Goal: Task Accomplishment & Management: Manage account settings

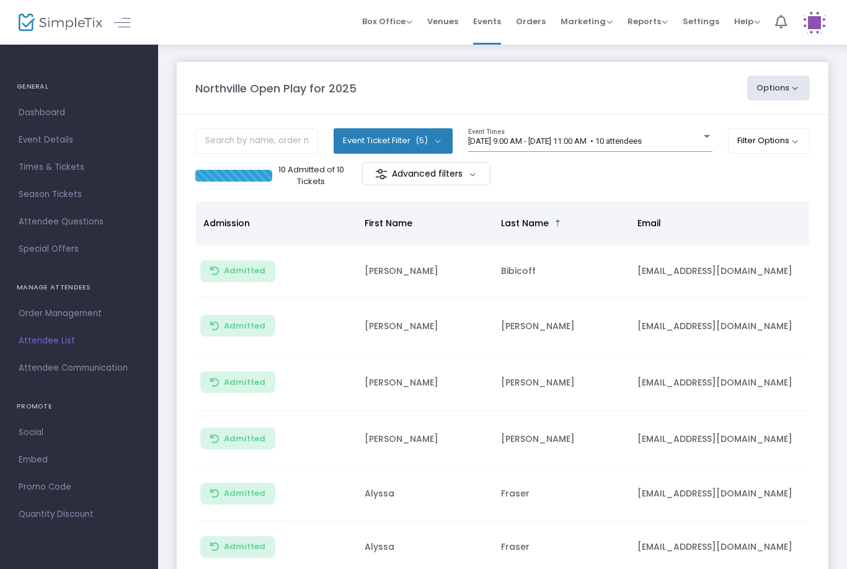
click at [537, 145] on span "[DATE] 9:00 AM - [DATE] 11:00 AM • 10 attendees" at bounding box center [555, 140] width 174 height 9
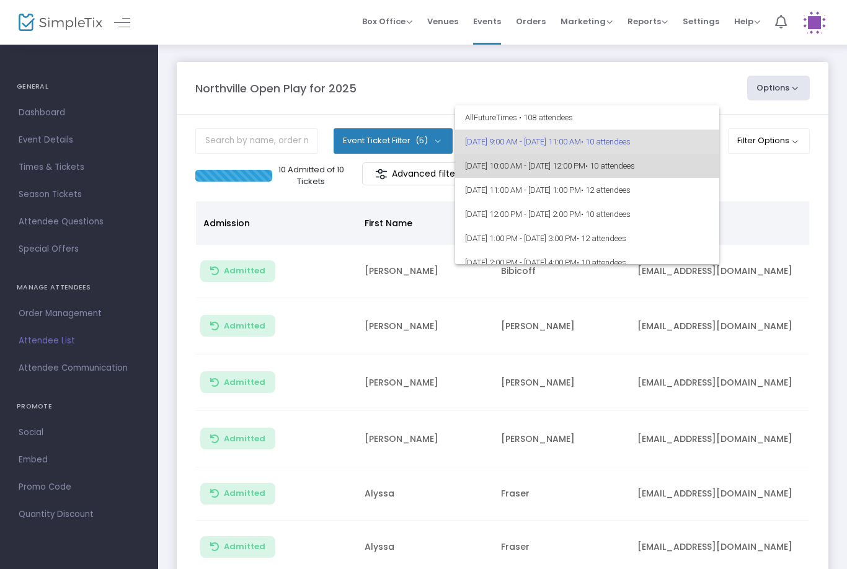
click at [540, 168] on span "[DATE] 10:00 AM - [DATE] 12:00 PM • 10 attendees" at bounding box center [587, 166] width 244 height 24
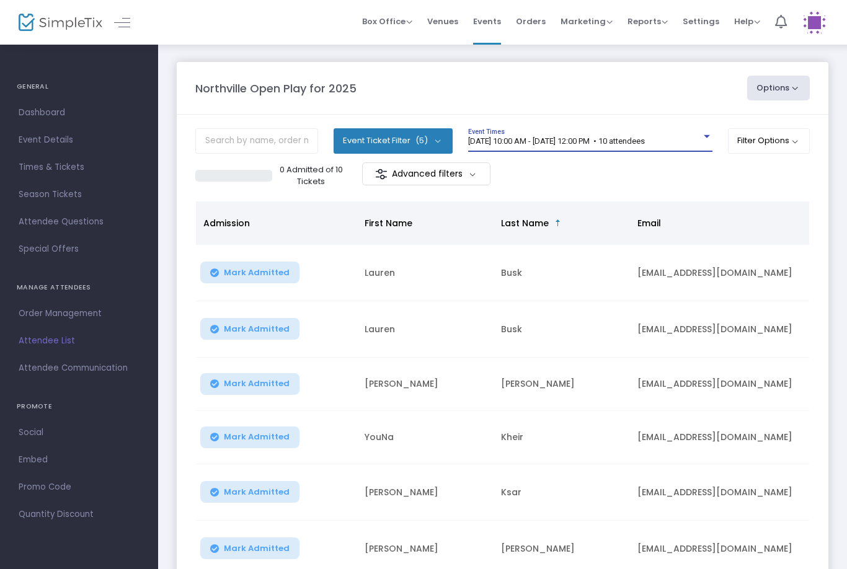
click at [241, 278] on button "Mark Admitted" at bounding box center [249, 273] width 99 height 22
click at [252, 325] on span "Mark Admitted" at bounding box center [257, 329] width 66 height 10
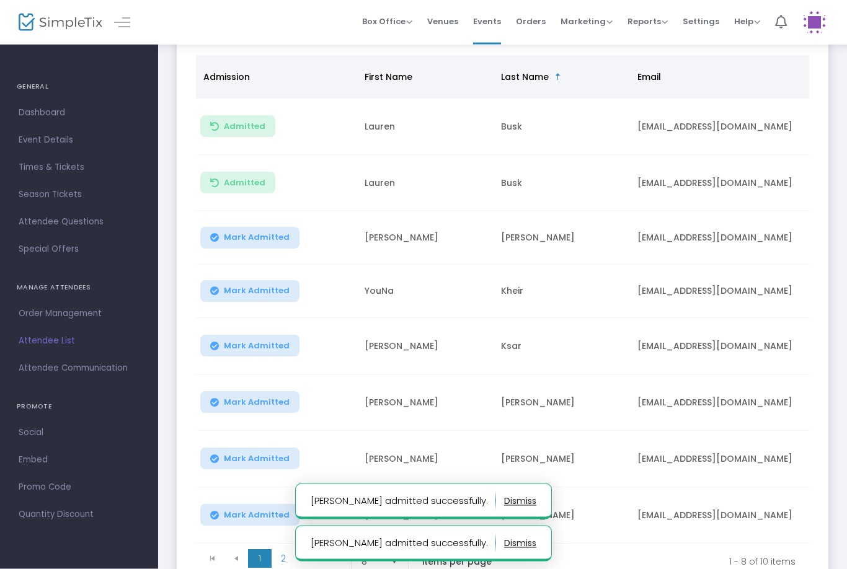
scroll to position [147, 0]
click at [246, 341] on span "Mark Admitted" at bounding box center [257, 346] width 66 height 10
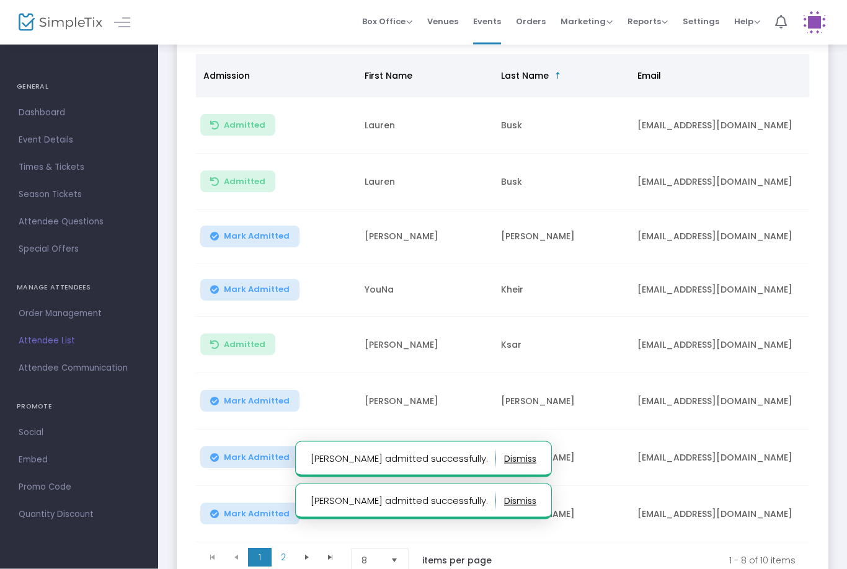
scroll to position [148, 0]
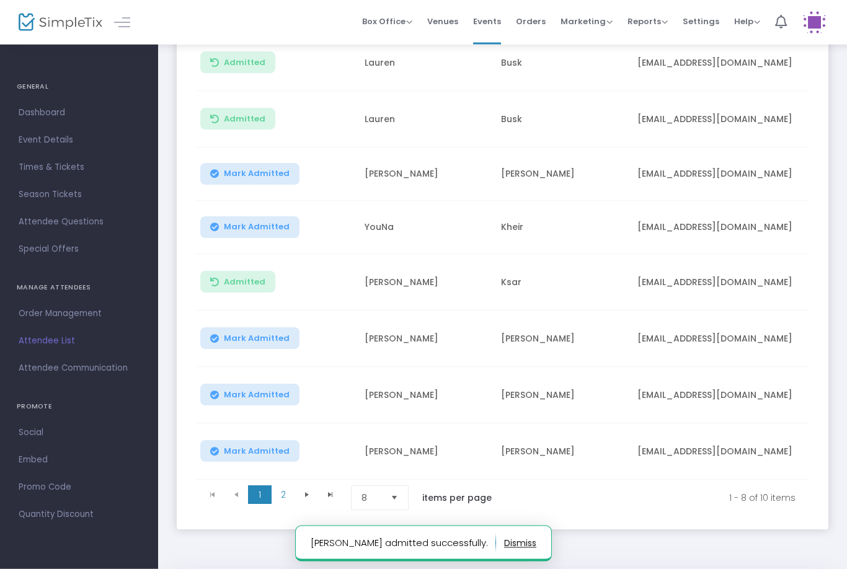
click at [248, 339] on span "Mark Admitted" at bounding box center [257, 339] width 66 height 10
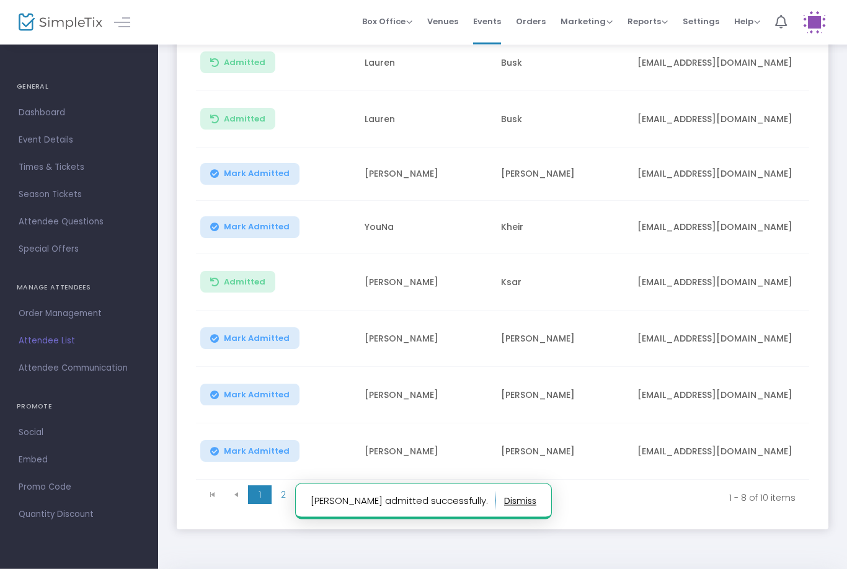
scroll to position [210, 0]
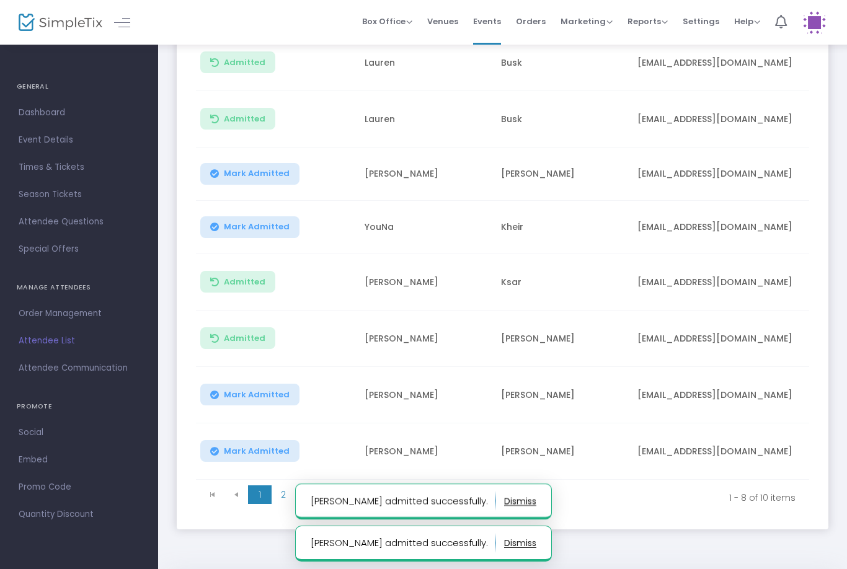
click at [249, 401] on button "Mark Admitted" at bounding box center [249, 395] width 99 height 22
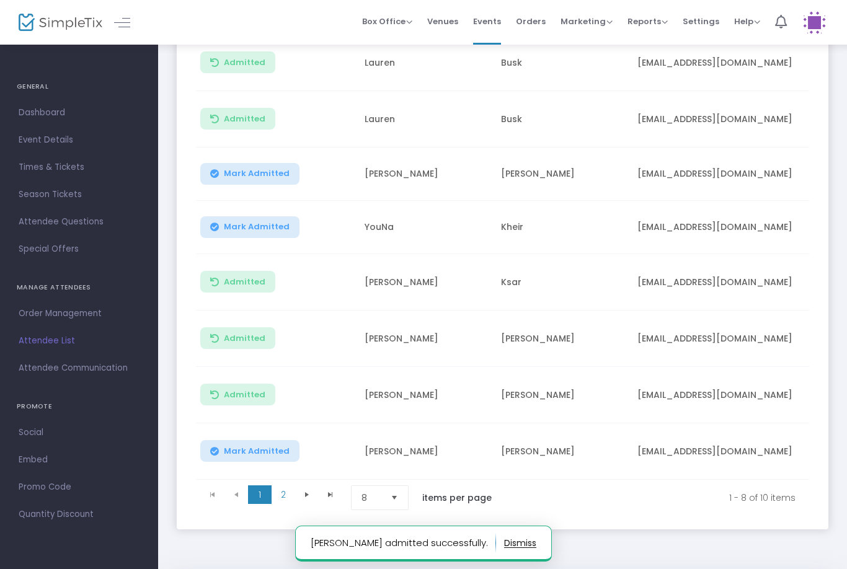
click at [259, 447] on span "Mark Admitted" at bounding box center [257, 452] width 66 height 10
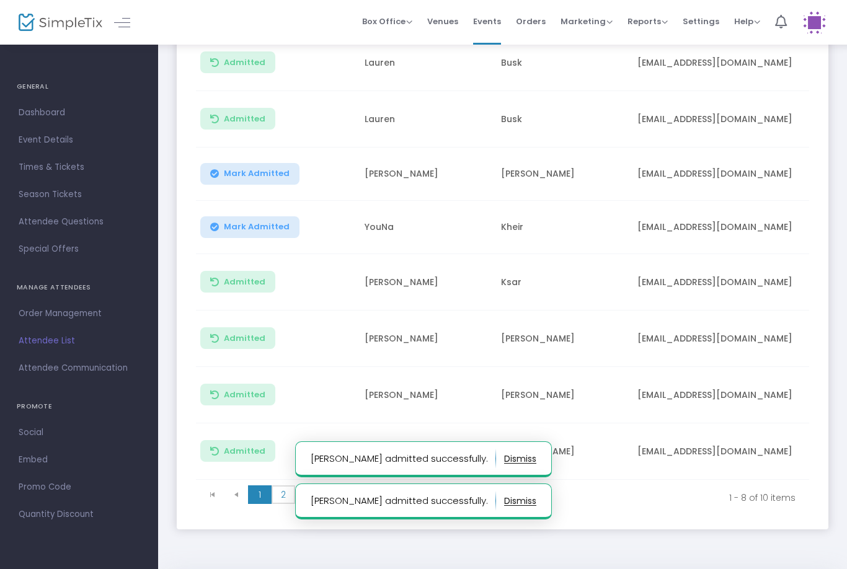
click at [285, 491] on span "2" at bounding box center [284, 495] width 24 height 19
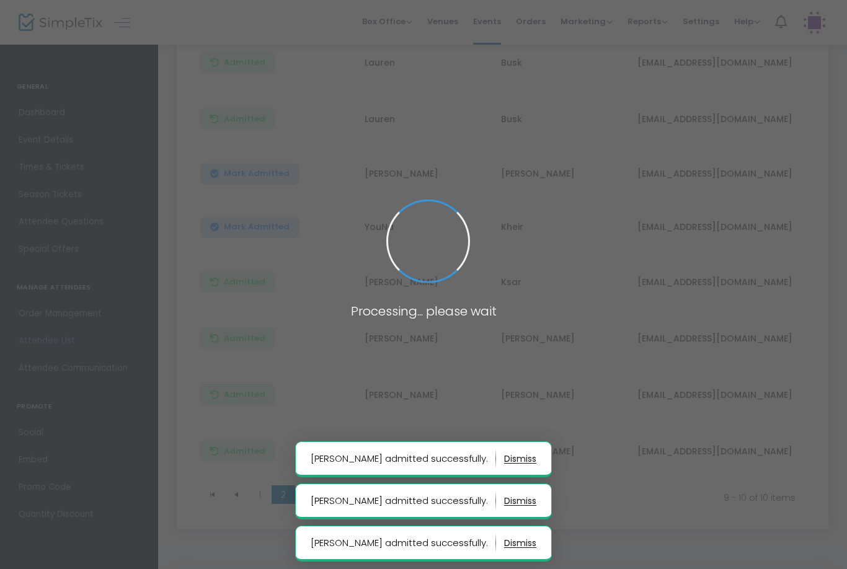
scroll to position [0, 0]
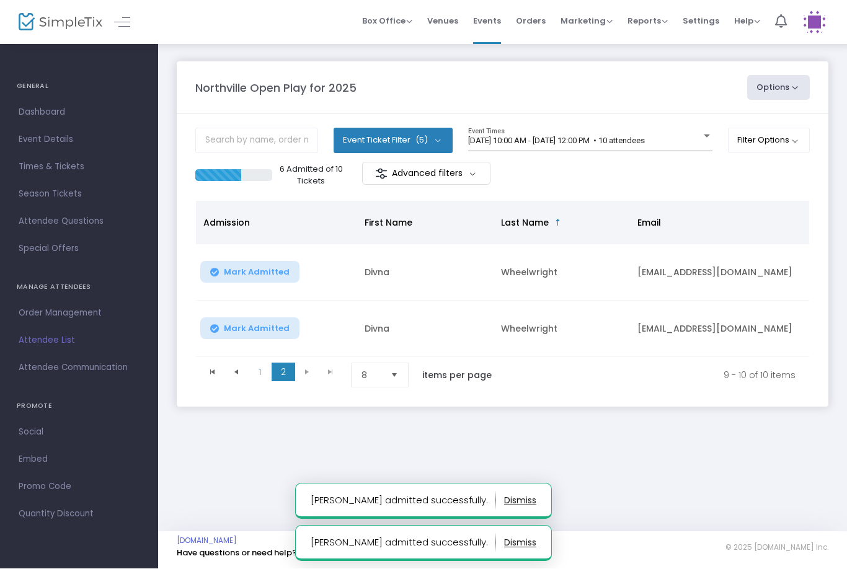
click at [253, 265] on button "Mark Admitted" at bounding box center [249, 273] width 99 height 22
click at [266, 324] on span "Mark Admitted" at bounding box center [257, 329] width 66 height 10
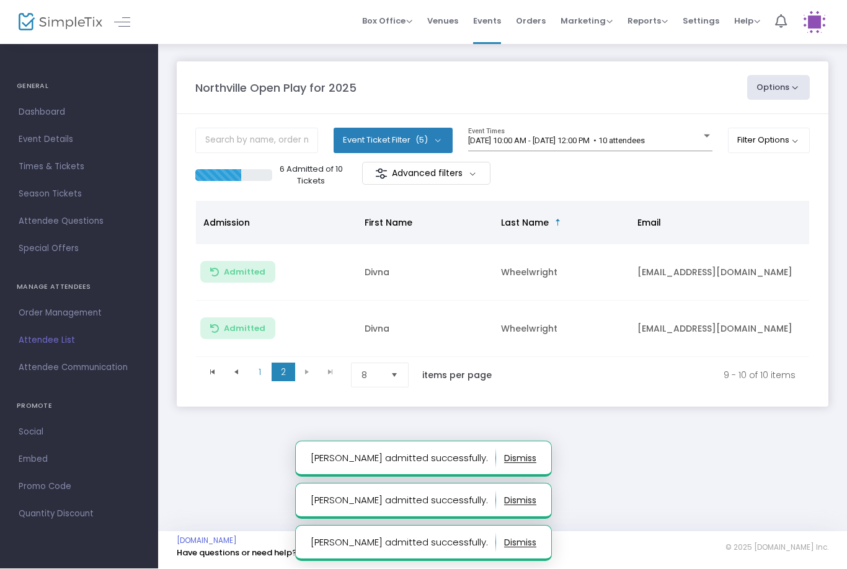
click at [504, 145] on span "[DATE] 10:00 AM - [DATE] 12:00 PM • 10 attendees" at bounding box center [556, 140] width 177 height 9
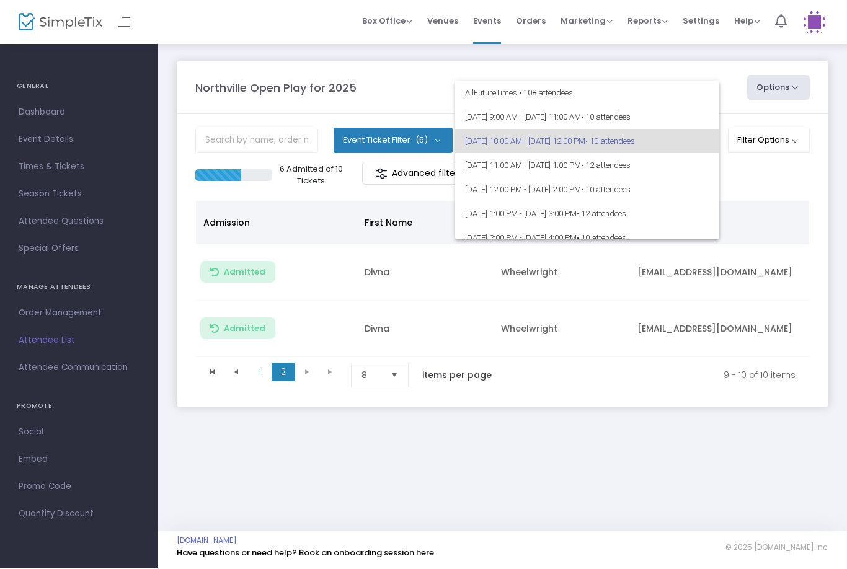
click at [496, 461] on div at bounding box center [423, 284] width 847 height 569
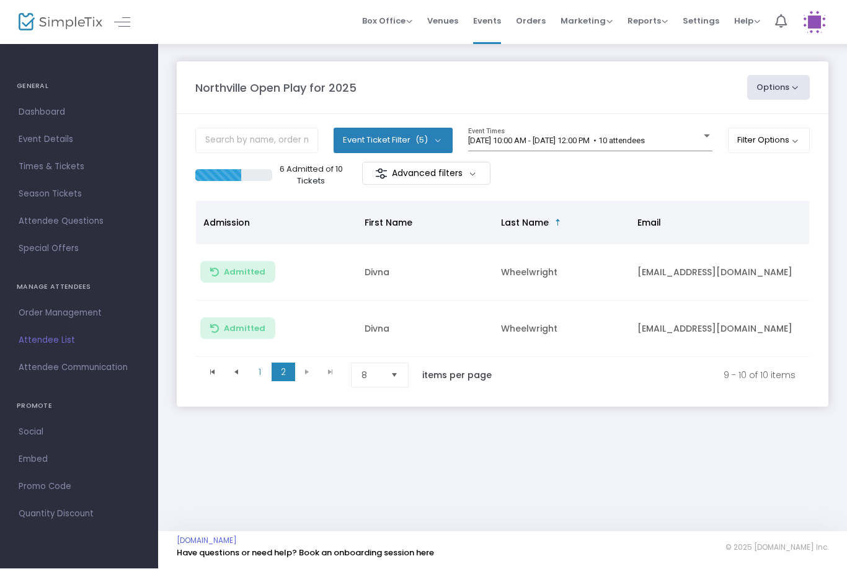
click at [613, 137] on span "[DATE] 10:00 AM - [DATE] 12:00 PM • 10 attendees" at bounding box center [556, 140] width 177 height 9
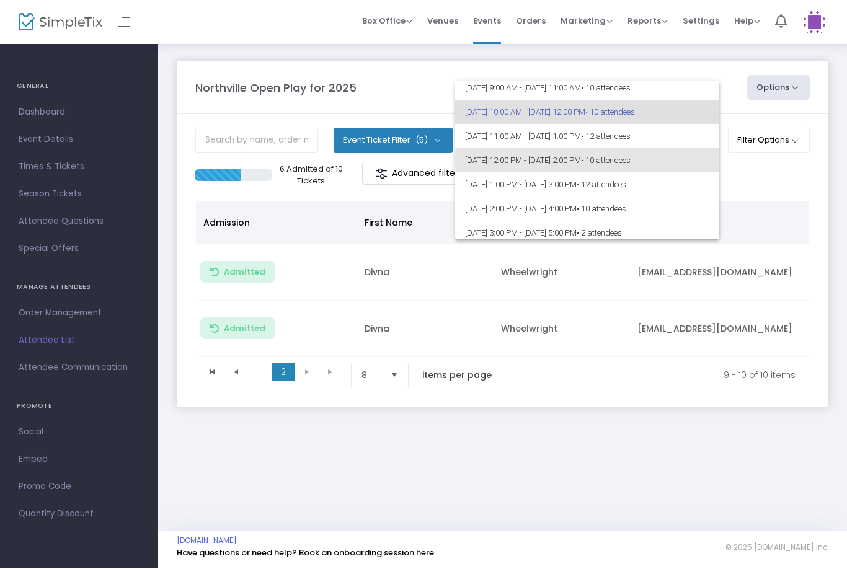
scroll to position [29, 0]
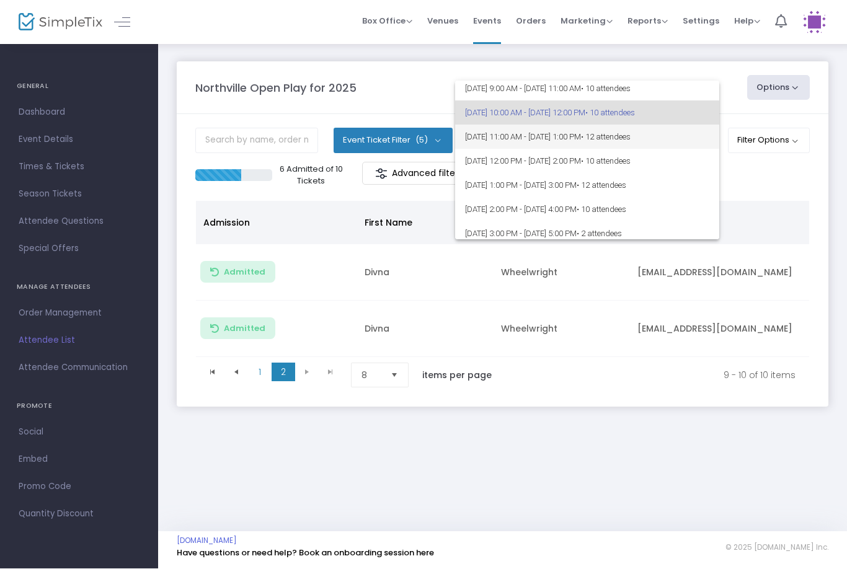
click at [631, 138] on span "• 12 attendees" at bounding box center [606, 137] width 50 height 9
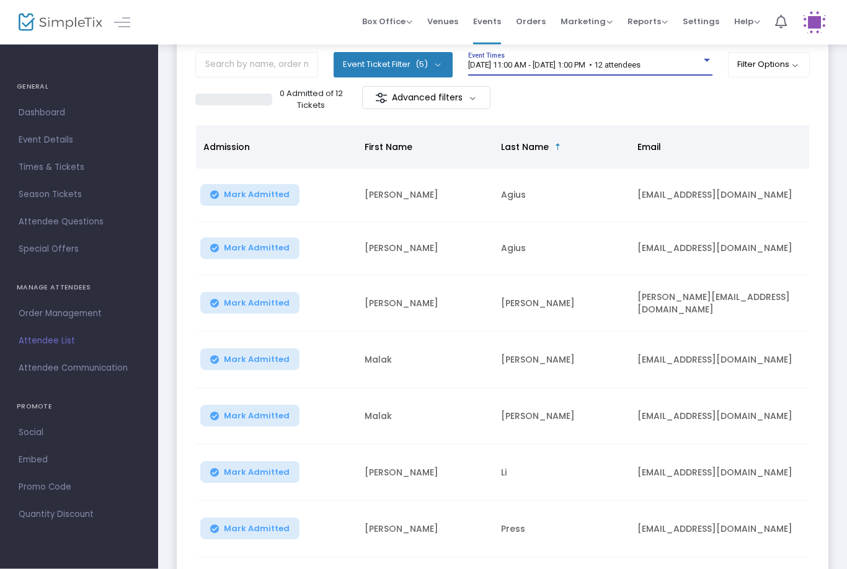
scroll to position [0, 0]
click at [641, 61] on span "[DATE] 11:00 AM - [DATE] 1:00 PM • 12 attendees" at bounding box center [554, 65] width 172 height 9
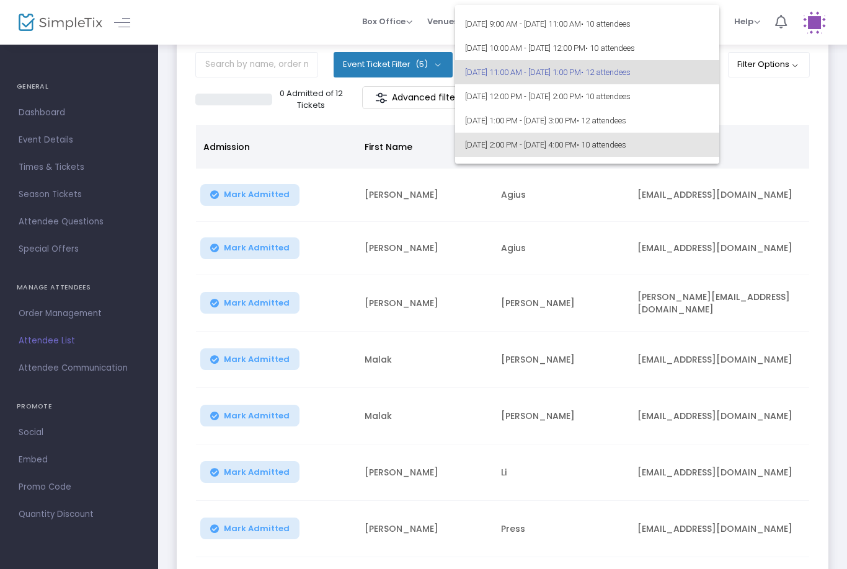
scroll to position [12, 0]
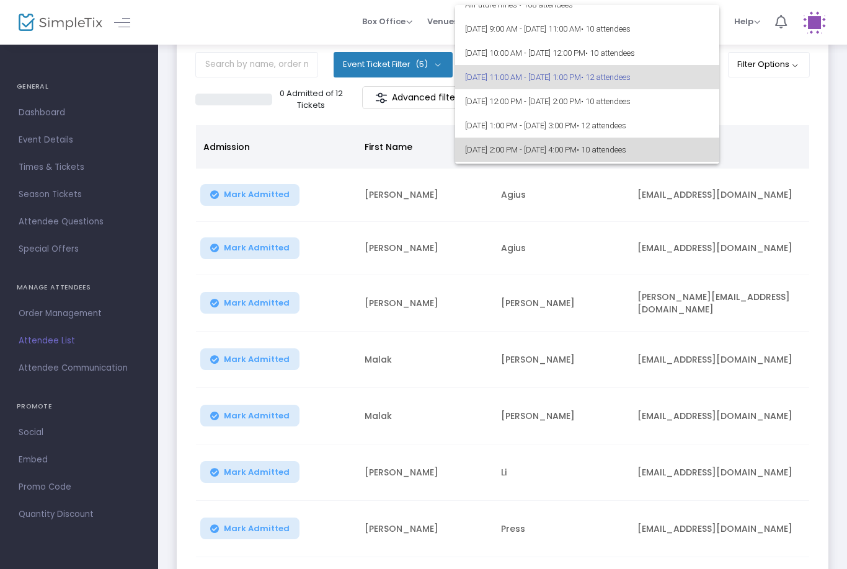
click at [626, 146] on span "• 10 attendees" at bounding box center [602, 149] width 50 height 9
